Goal: Find specific page/section: Find specific page/section

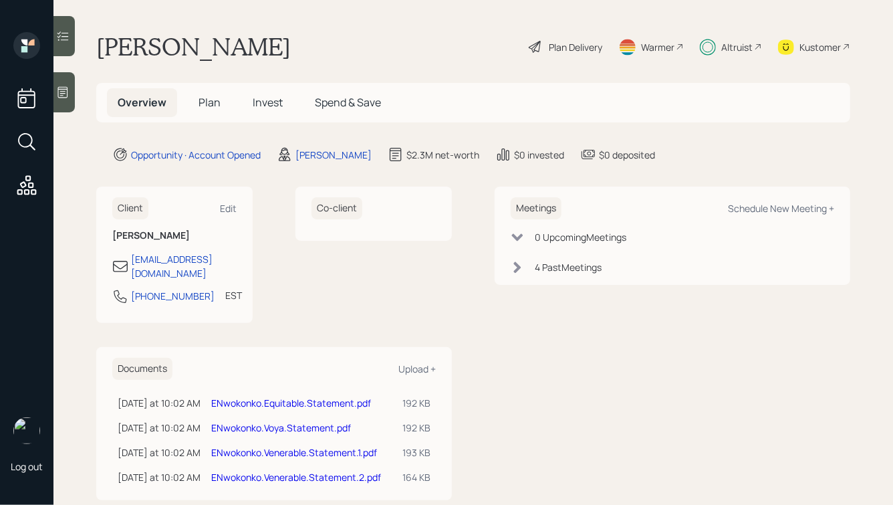
scroll to position [14, 0]
